Goal: Find specific page/section: Find specific page/section

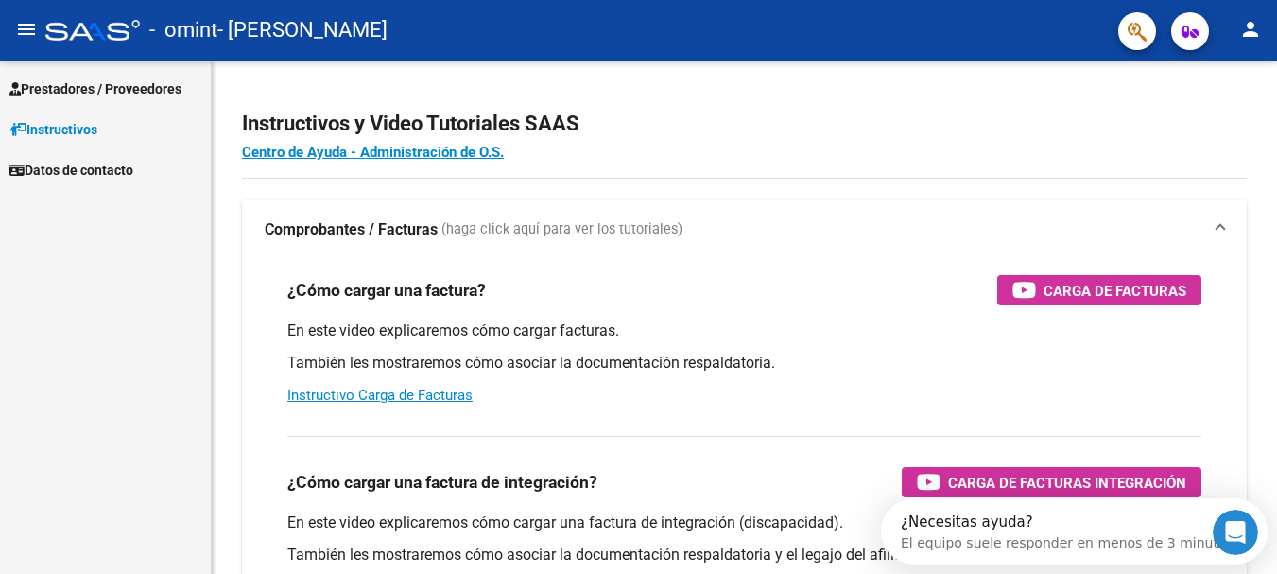
click at [121, 95] on span "Prestadores / Proveedores" at bounding box center [95, 88] width 172 height 21
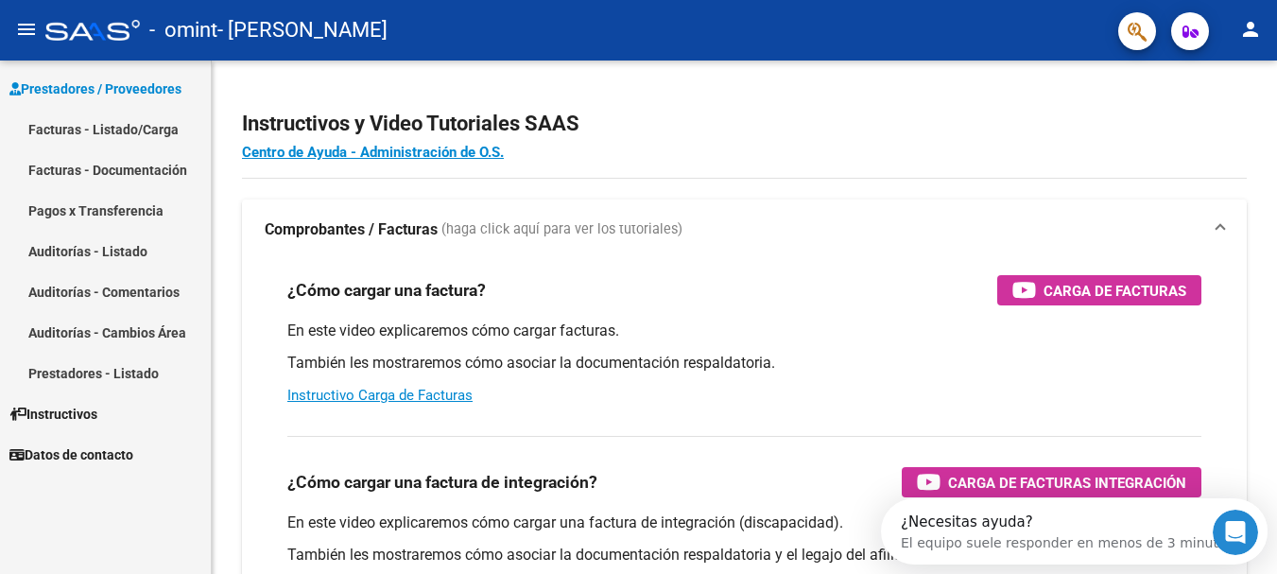
click at [97, 130] on link "Facturas - Listado/Carga" at bounding box center [105, 129] width 211 height 41
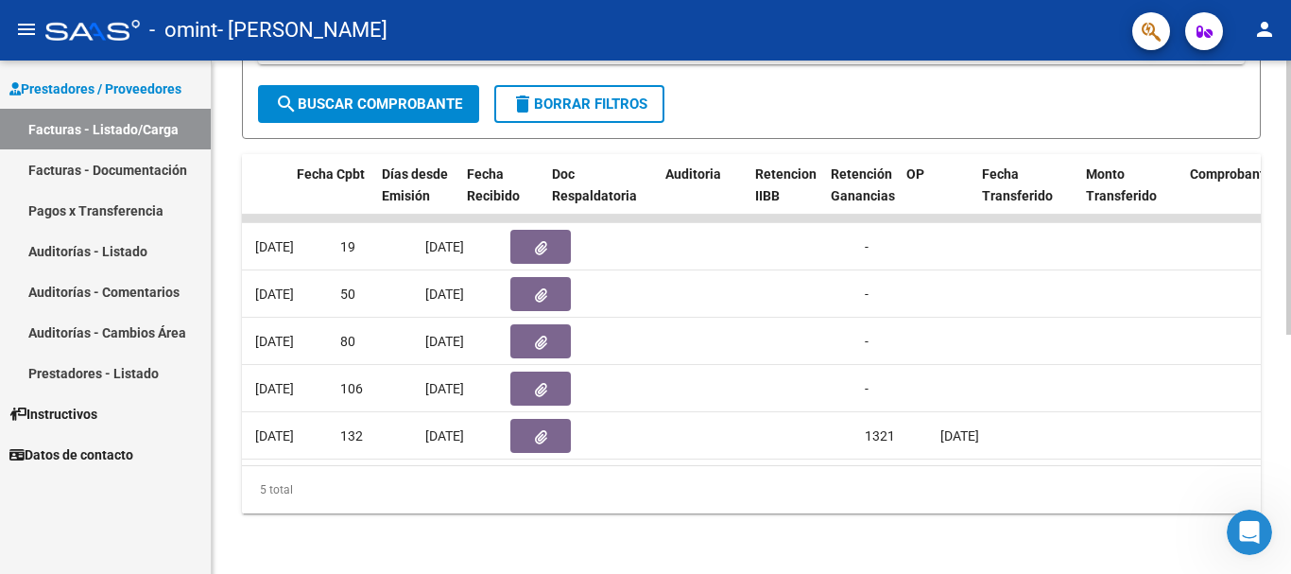
scroll to position [0, 898]
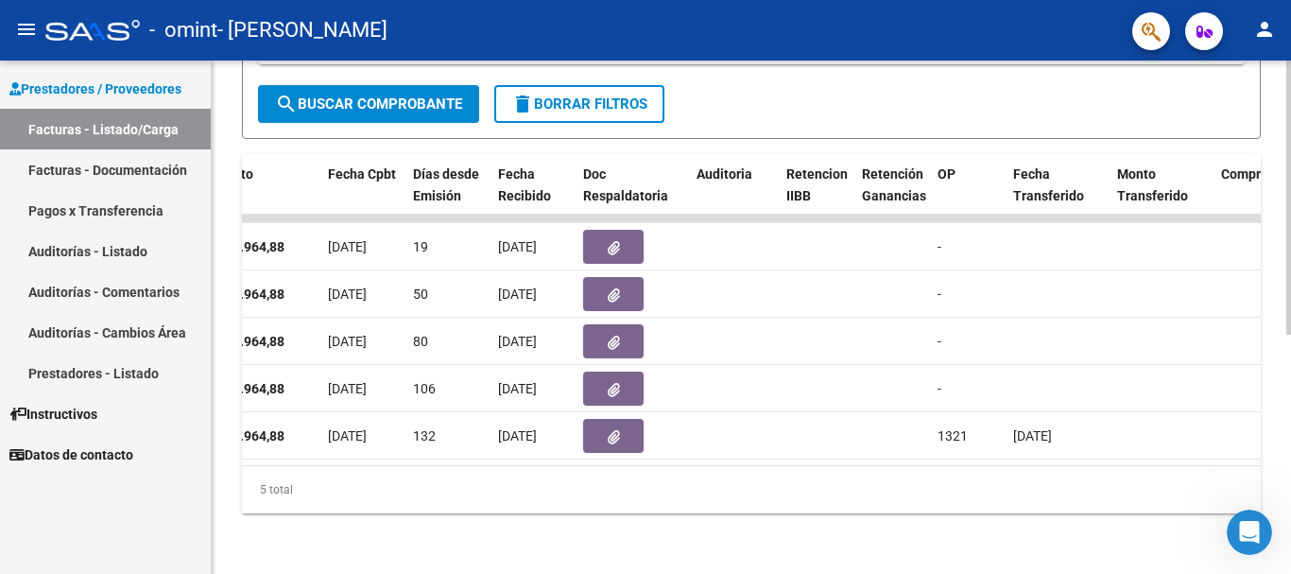
drag, startPoint x: 646, startPoint y: 466, endPoint x: 731, endPoint y: 458, distance: 85.4
click at [731, 458] on div "ID CAE Facturado x Orden De Area Razón Social CPBT Monto Fecha Cpbt Días desde …" at bounding box center [751, 333] width 1019 height 359
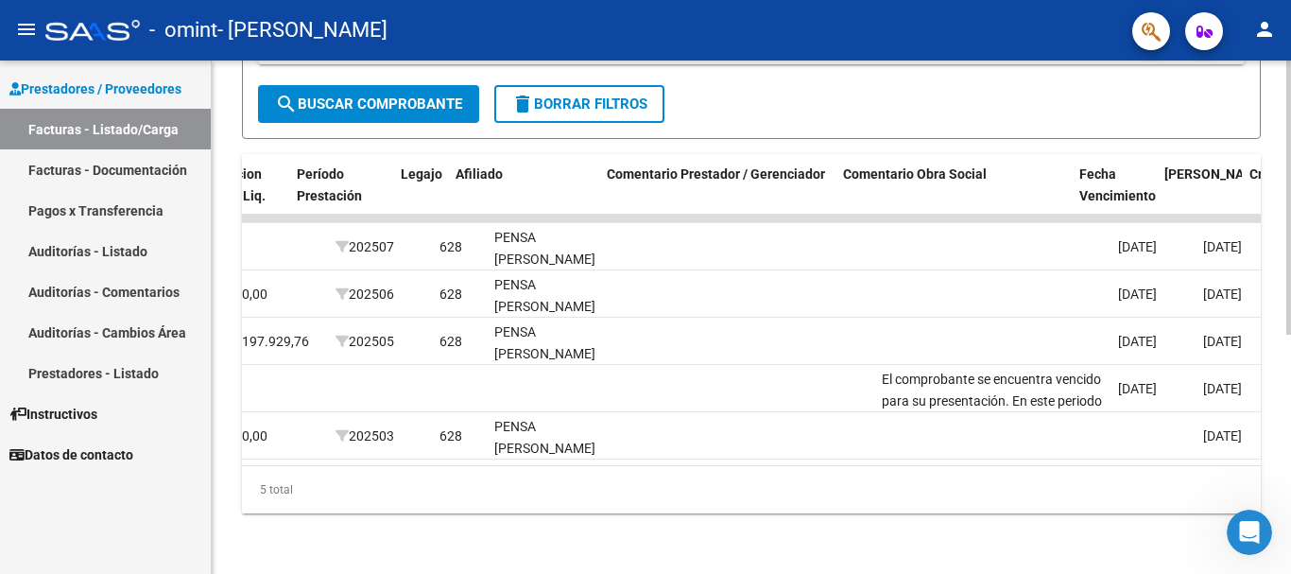
scroll to position [0, 2476]
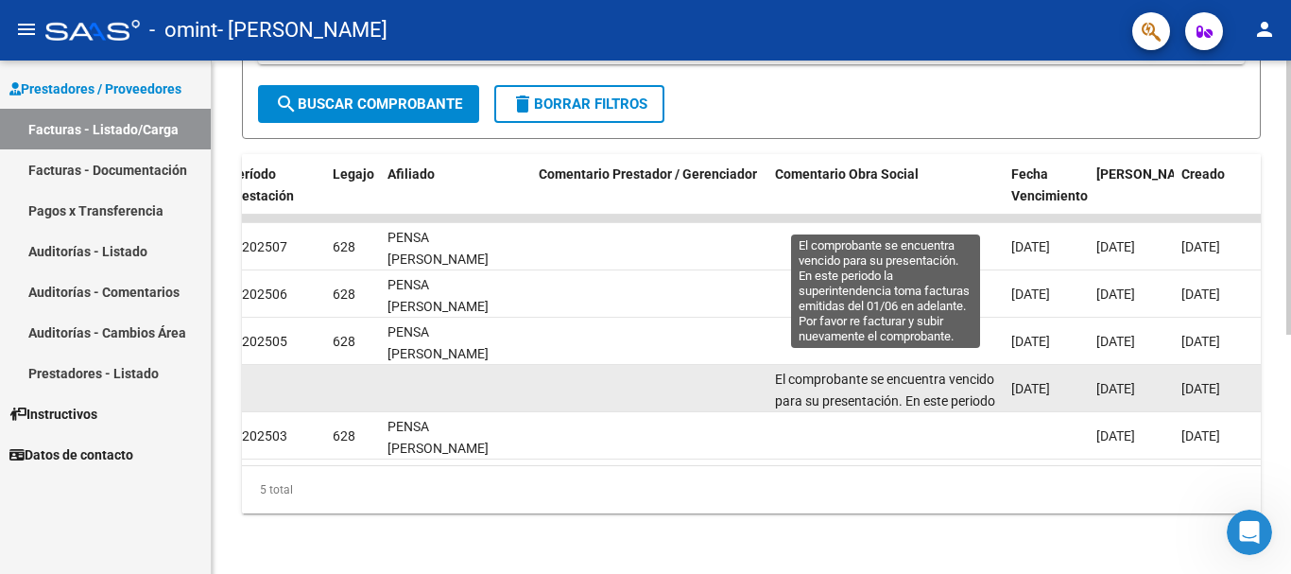
click at [922, 382] on span "El comprobante se encuentra vencido para su presentación. En este periodo la su…" at bounding box center [885, 432] width 220 height 123
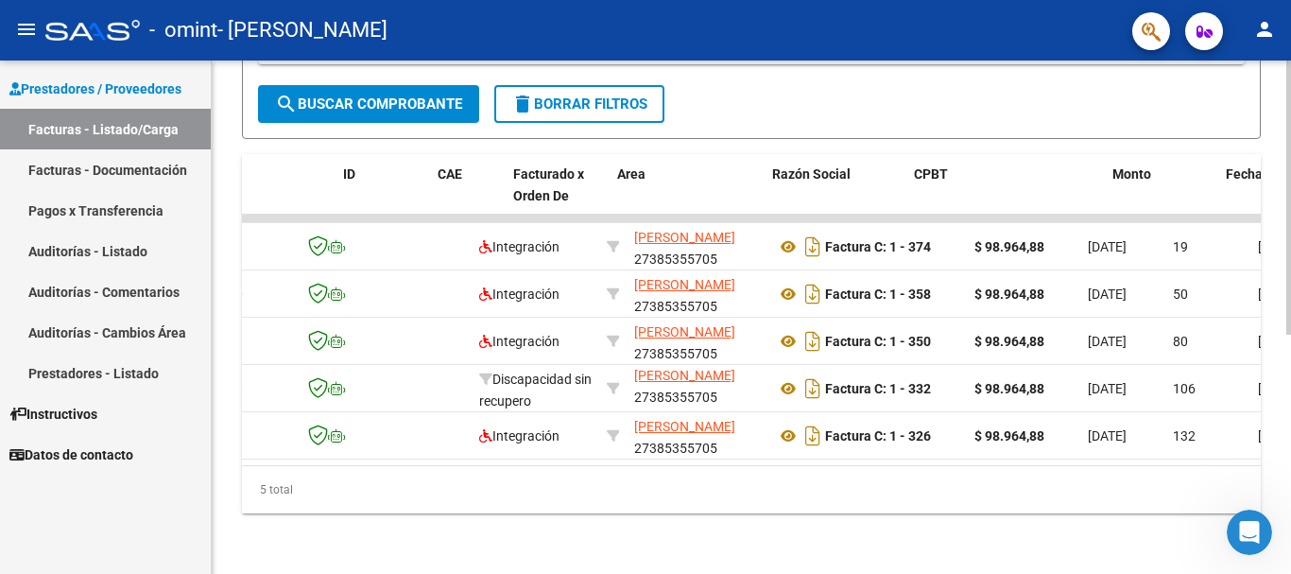
scroll to position [0, 0]
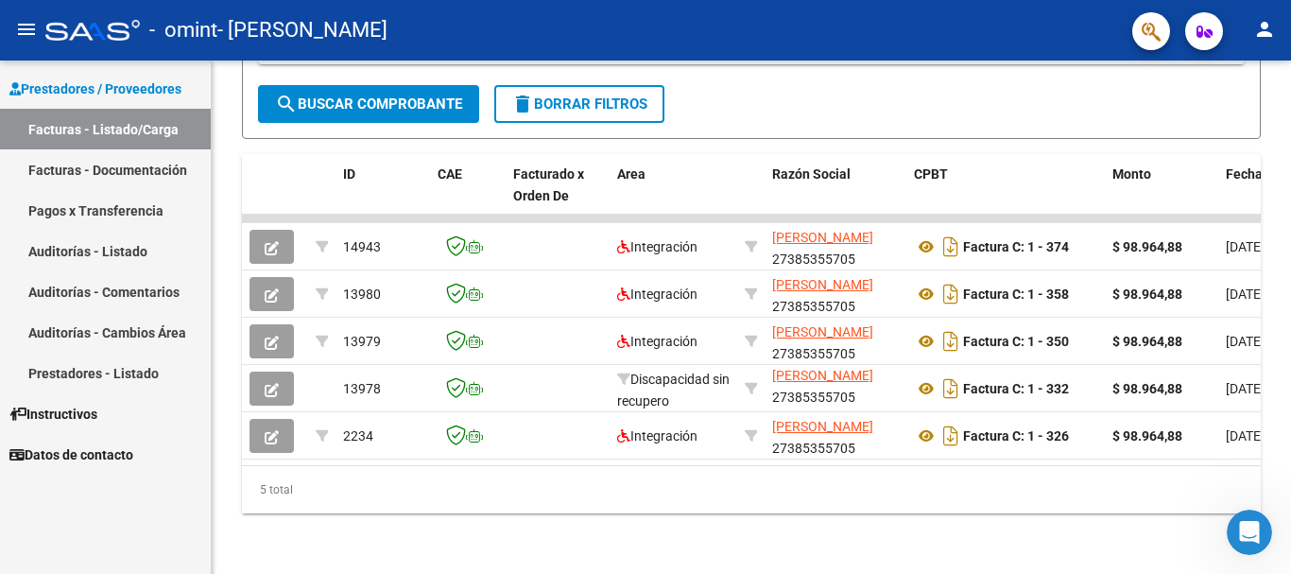
click at [1270, 24] on mat-icon "person" at bounding box center [1264, 29] width 23 height 23
click at [1254, 77] on button "person Mi Perfil" at bounding box center [1225, 79] width 115 height 45
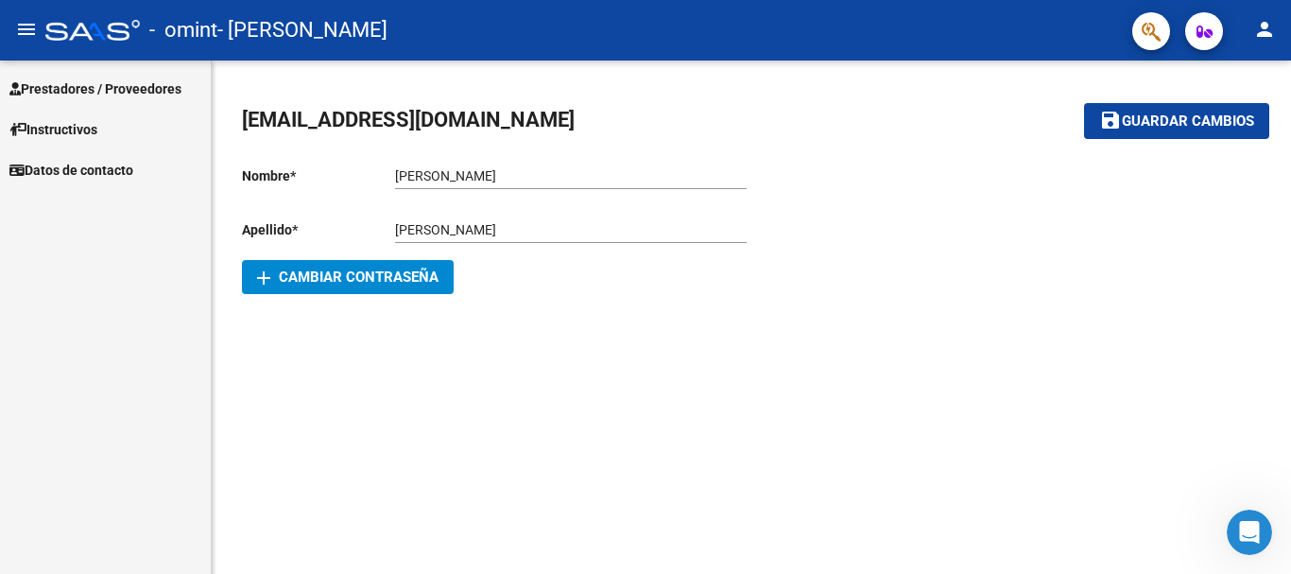
click at [74, 172] on span "Datos de contacto" at bounding box center [71, 170] width 124 height 21
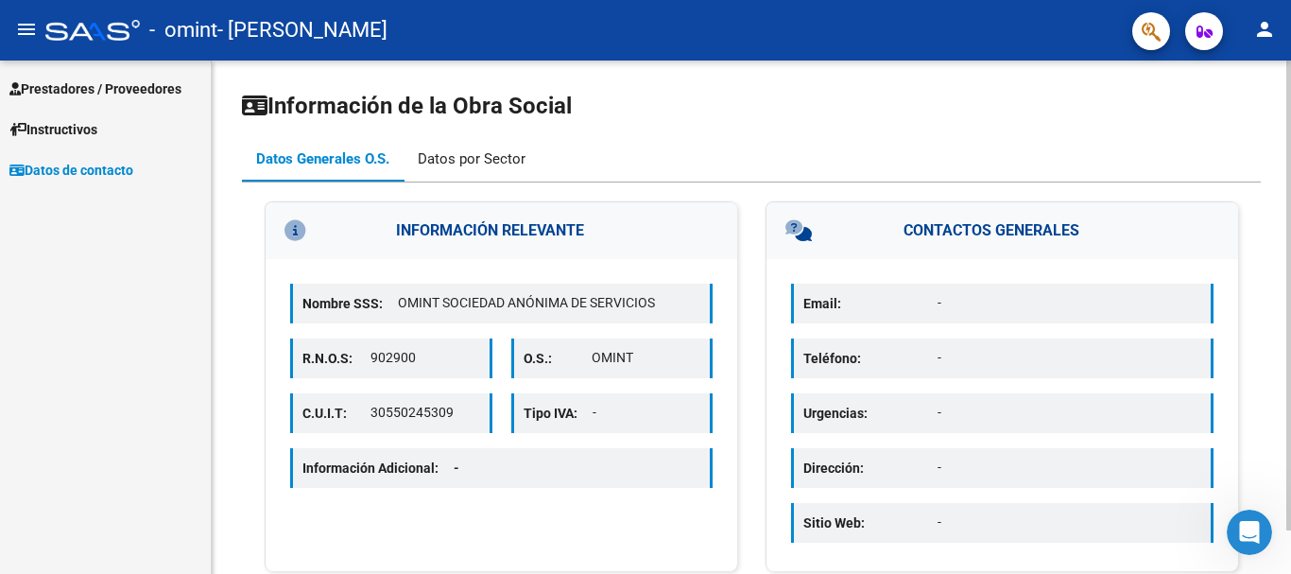
click at [474, 163] on div "Datos por Sector" at bounding box center [472, 158] width 108 height 21
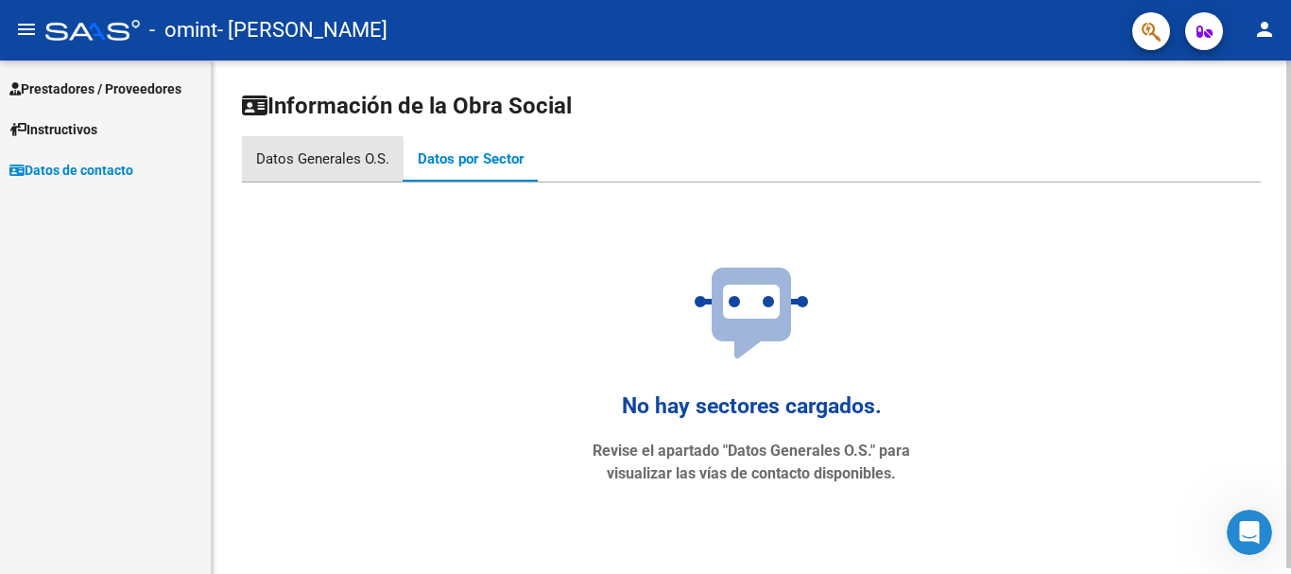
click at [303, 167] on div "Datos Generales O.S." at bounding box center [322, 158] width 133 height 21
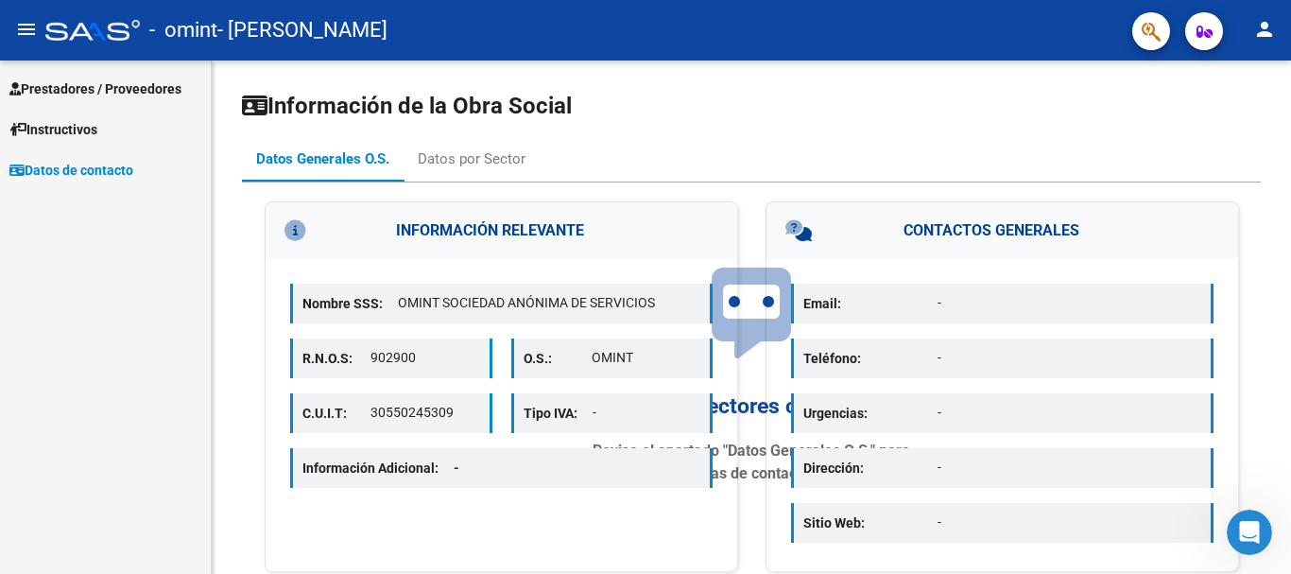
click at [141, 95] on span "Prestadores / Proveedores" at bounding box center [95, 88] width 172 height 21
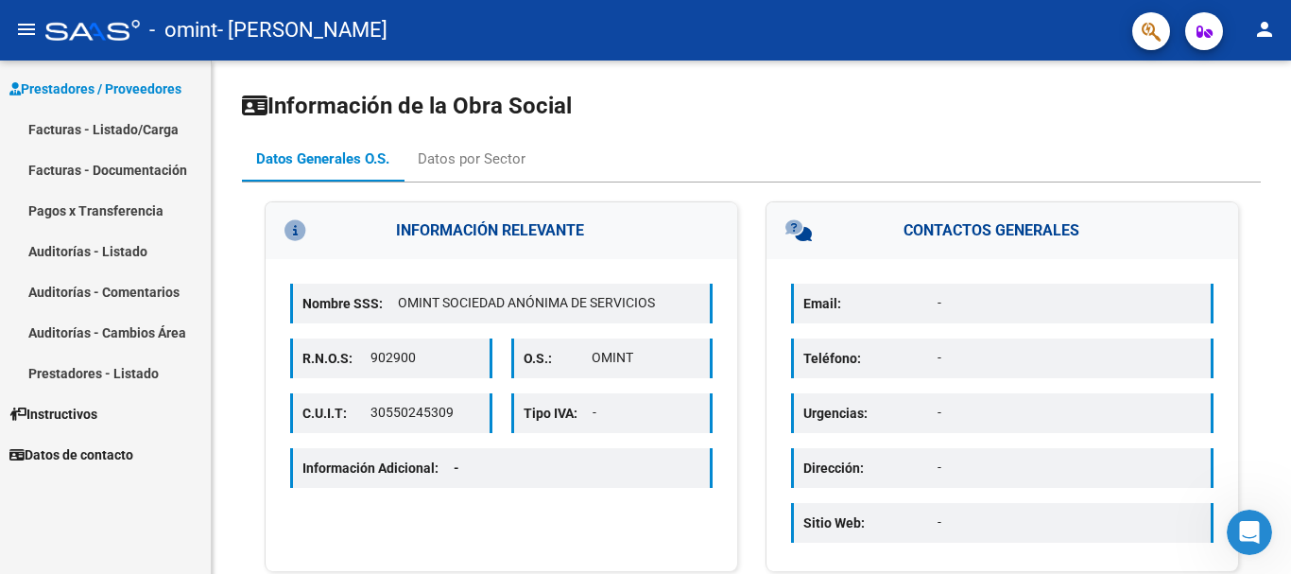
click at [86, 129] on link "Facturas - Listado/Carga" at bounding box center [105, 129] width 211 height 41
